Goal: Task Accomplishment & Management: Manage account settings

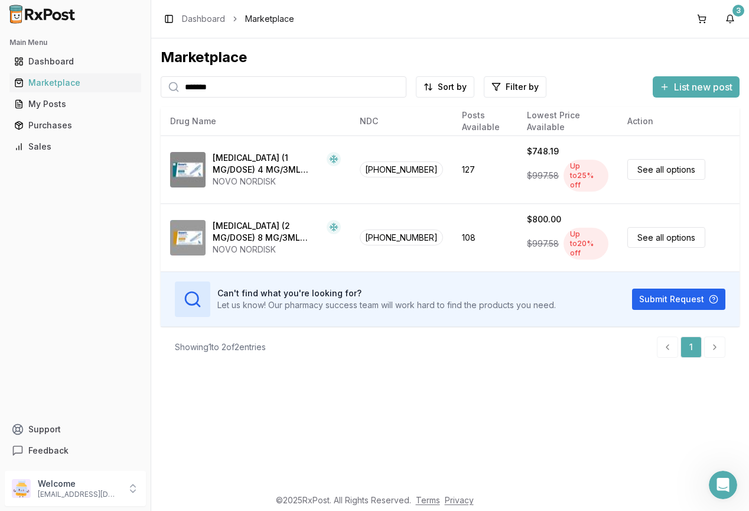
click at [573, 34] on div "Toggle Sidebar Dashboard Marketplace 3" at bounding box center [450, 19] width 598 height 38
click at [57, 57] on div "Dashboard" at bounding box center [75, 62] width 122 height 12
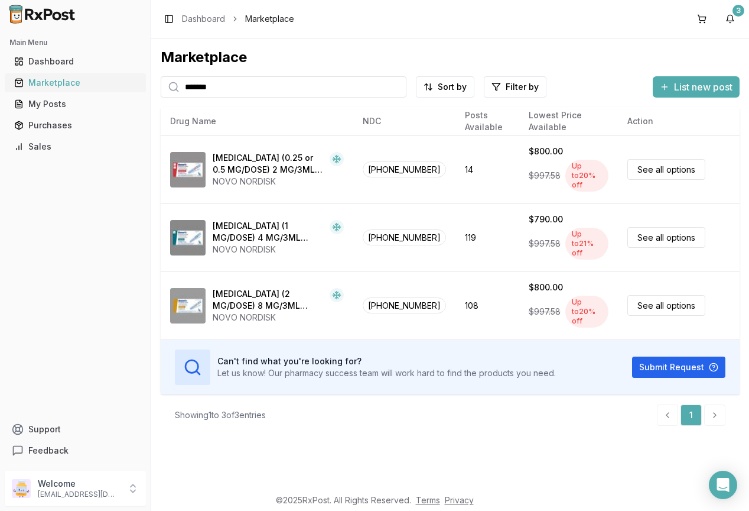
click at [40, 86] on div "Marketplace" at bounding box center [75, 83] width 122 height 12
click at [44, 106] on div "My Posts" at bounding box center [75, 104] width 122 height 12
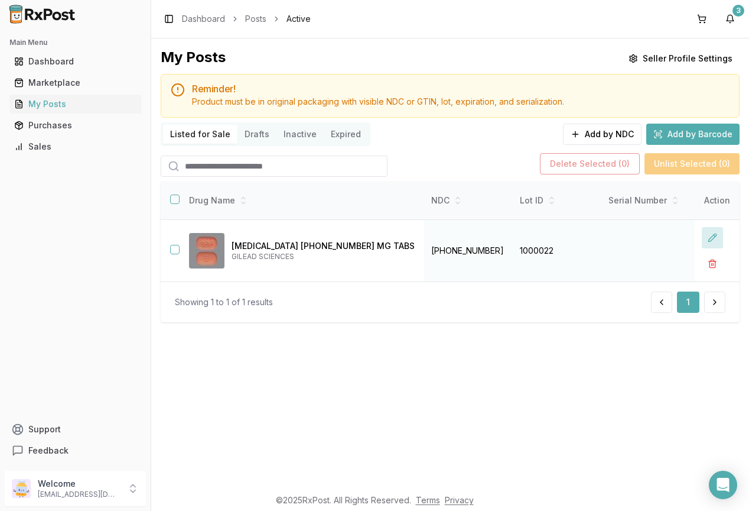
click at [708, 234] on button at bounding box center [712, 237] width 21 height 21
click at [711, 238] on button at bounding box center [712, 237] width 21 height 21
drag, startPoint x: 427, startPoint y: 287, endPoint x: 543, endPoint y: 300, distance: 117.1
click at [543, 300] on div "Showing 1 to 1 of 1 results 1" at bounding box center [450, 301] width 579 height 41
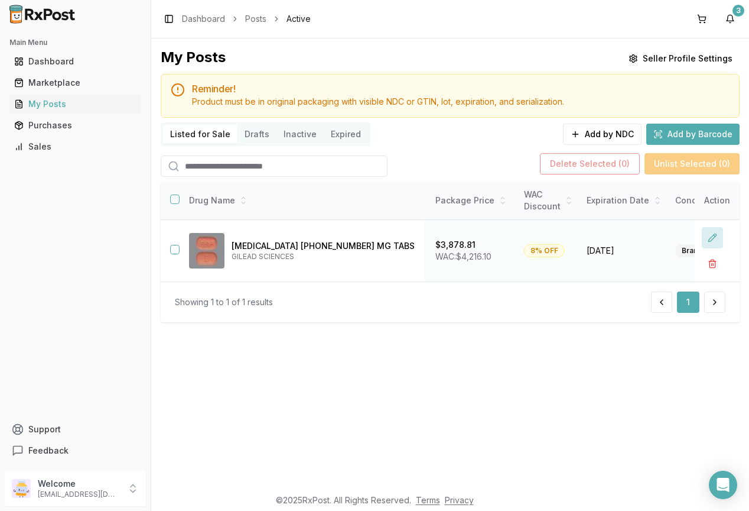
click at [707, 239] on button at bounding box center [712, 237] width 21 height 21
click at [524, 253] on input "*" at bounding box center [548, 250] width 48 height 21
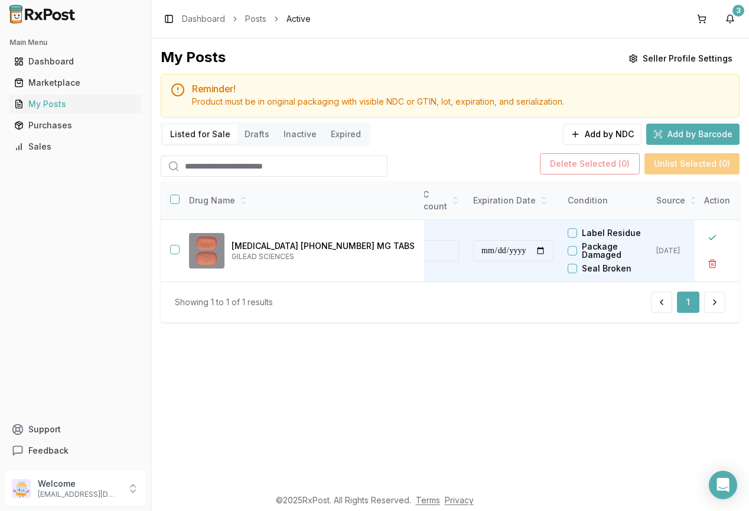
scroll to position [0, 524]
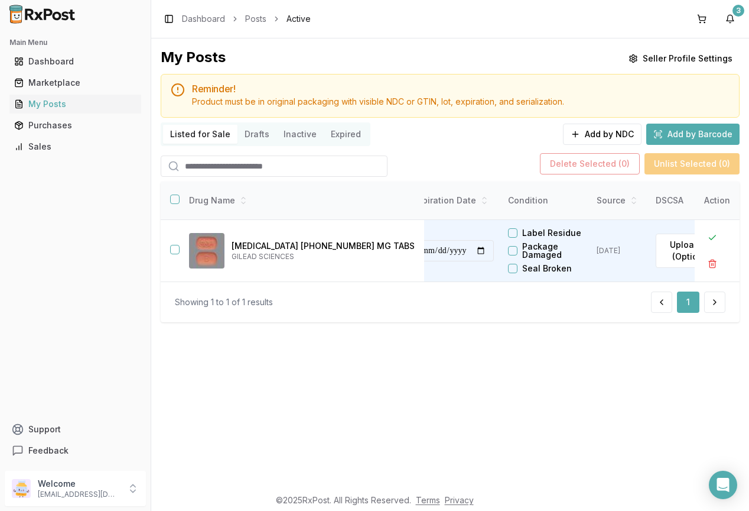
type input "*"
type input "*******"
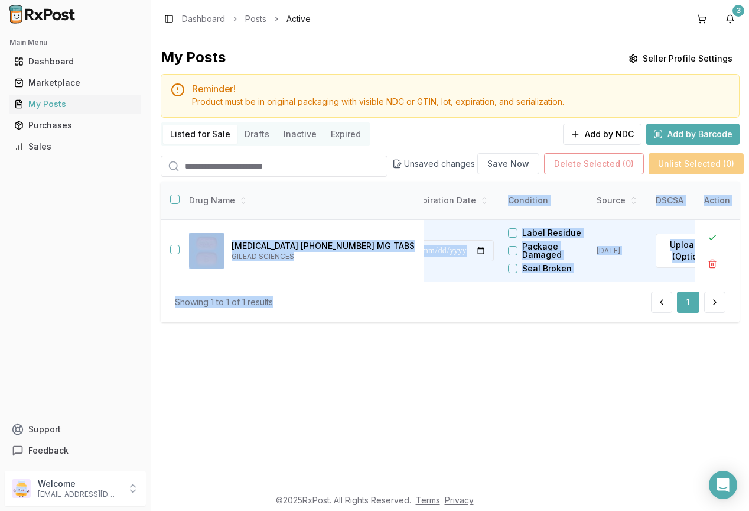
drag, startPoint x: 604, startPoint y: 286, endPoint x: 671, endPoint y: 284, distance: 67.4
click at [671, 284] on div "**********" at bounding box center [450, 251] width 579 height 141
click at [489, 303] on div "Showing 1 to 1 of 1 results 1" at bounding box center [450, 301] width 551 height 21
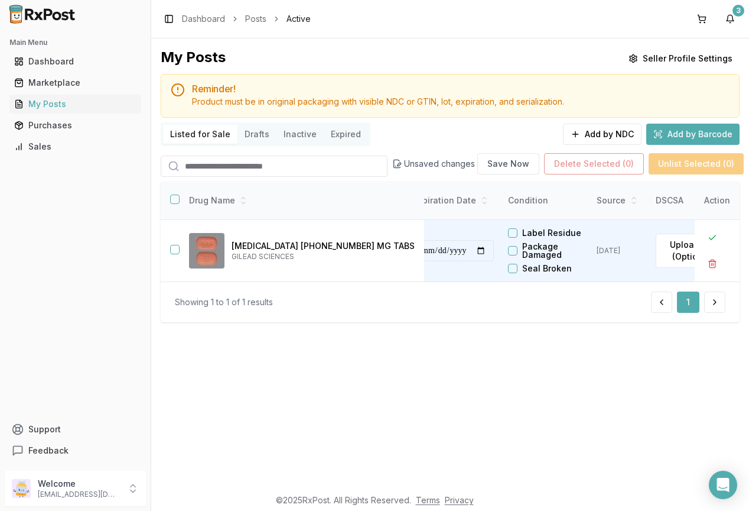
click at [539, 287] on div "Showing 1 to 1 of 1 results 1" at bounding box center [450, 301] width 579 height 41
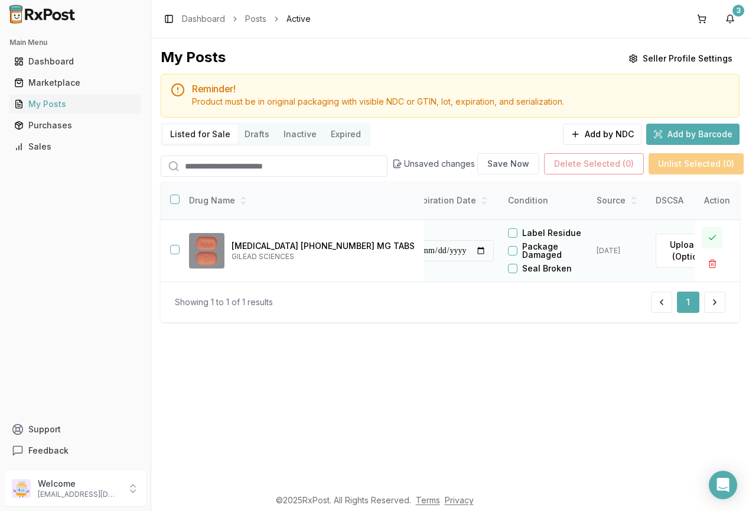
click at [716, 240] on button at bounding box center [712, 237] width 21 height 21
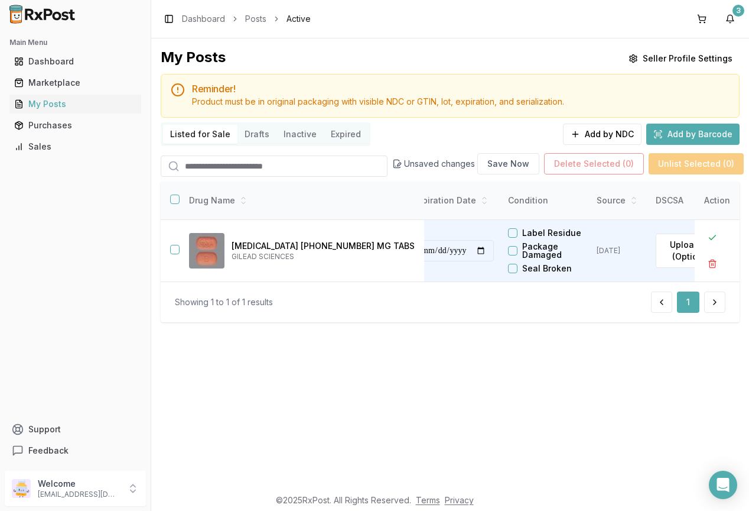
scroll to position [0, 494]
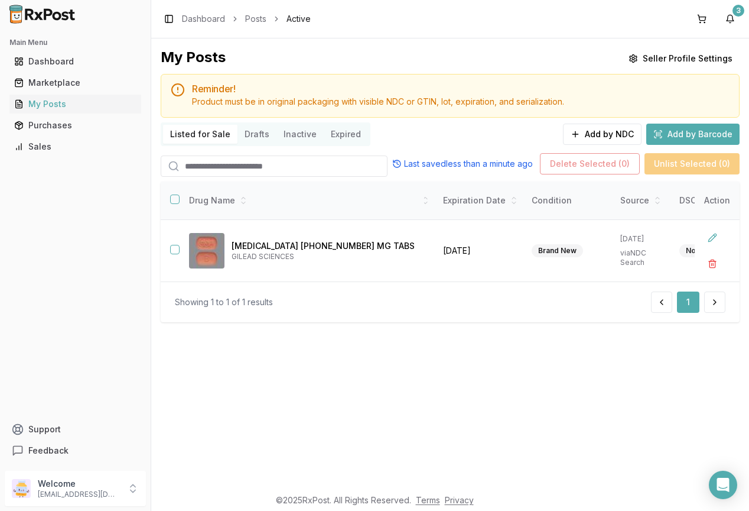
click at [436, 366] on div "My Posts Seller Profile Settings Reminder! Product must be in original packagin…" at bounding box center [450, 262] width 598 height 448
drag, startPoint x: 52, startPoint y: 64, endPoint x: 91, endPoint y: 62, distance: 39.1
click at [54, 63] on div "Dashboard" at bounding box center [75, 62] width 122 height 12
